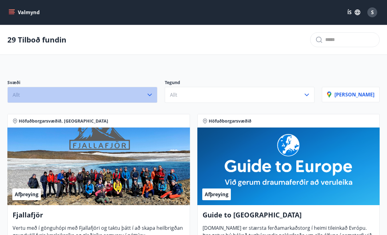
click at [131, 95] on button "Allt" at bounding box center [82, 95] width 150 height 16
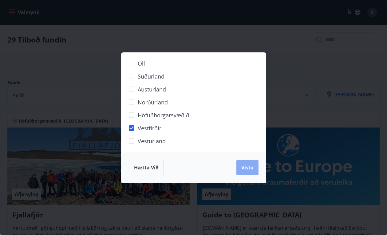
click at [246, 168] on span "Vista" at bounding box center [247, 167] width 12 height 7
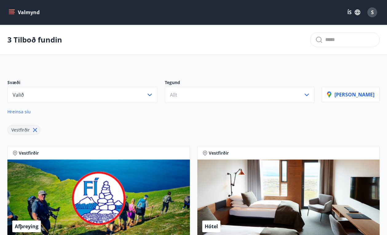
click at [28, 13] on button "Valmynd" at bounding box center [24, 12] width 35 height 11
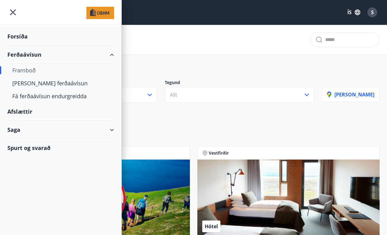
click at [28, 71] on div "Framboð" at bounding box center [60, 70] width 97 height 13
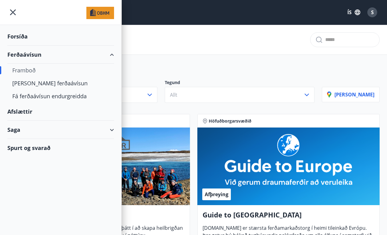
click at [21, 56] on div "Ferðaávísun" at bounding box center [60, 55] width 107 height 18
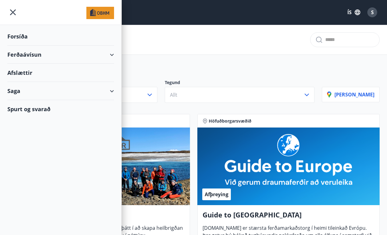
click at [21, 56] on div "Ferðaávísun" at bounding box center [60, 55] width 107 height 18
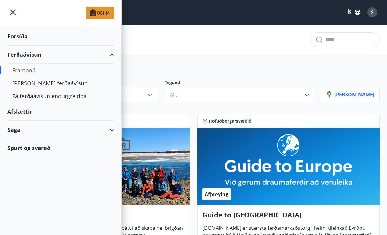
click at [14, 12] on icon "menu" at bounding box center [12, 12] width 11 height 11
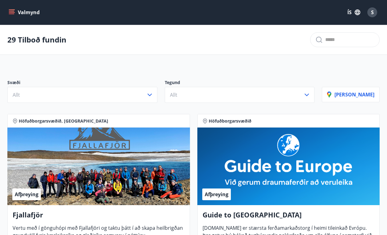
click at [38, 15] on button "Valmynd" at bounding box center [24, 12] width 35 height 11
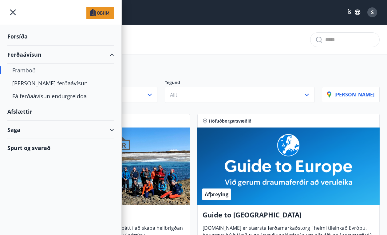
click at [21, 36] on div "Forsíða" at bounding box center [60, 36] width 107 height 18
